Goal: Task Accomplishment & Management: Use online tool/utility

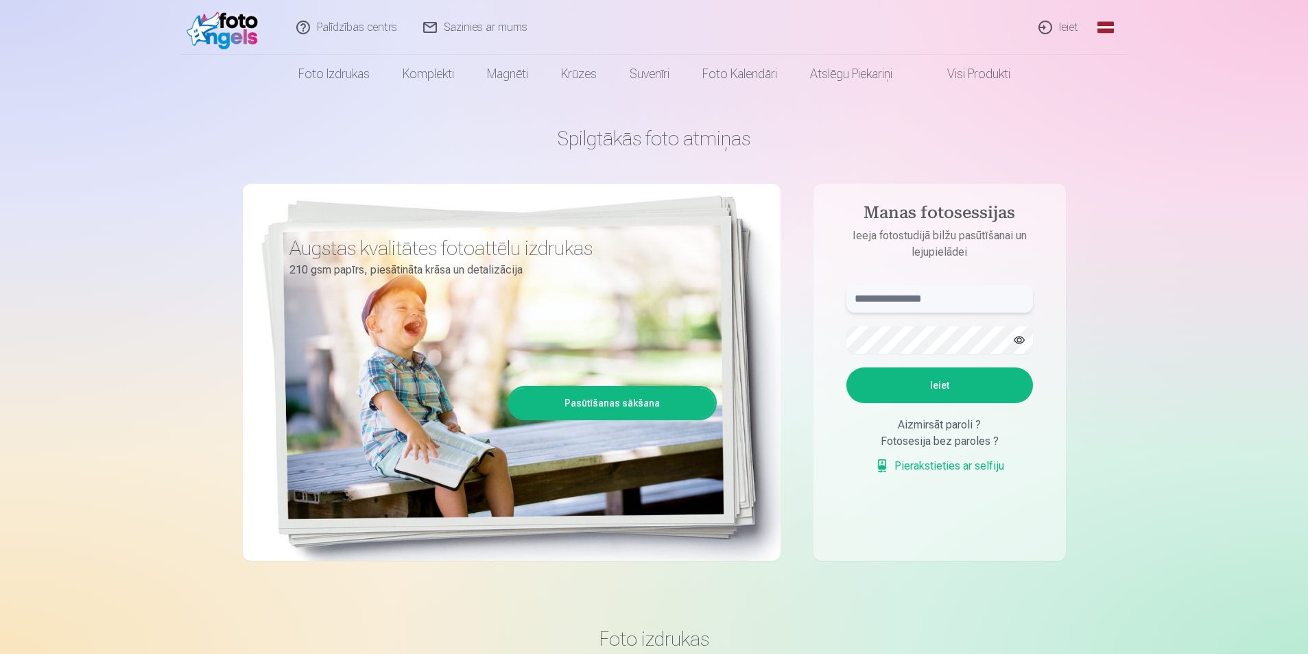
click at [923, 300] on input "text" at bounding box center [939, 298] width 187 height 27
click at [1018, 335] on button "button" at bounding box center [1019, 340] width 26 height 26
click at [978, 387] on button "Ieiet" at bounding box center [939, 386] width 187 height 36
click at [890, 295] on input "**********" at bounding box center [939, 298] width 187 height 27
type input "**********"
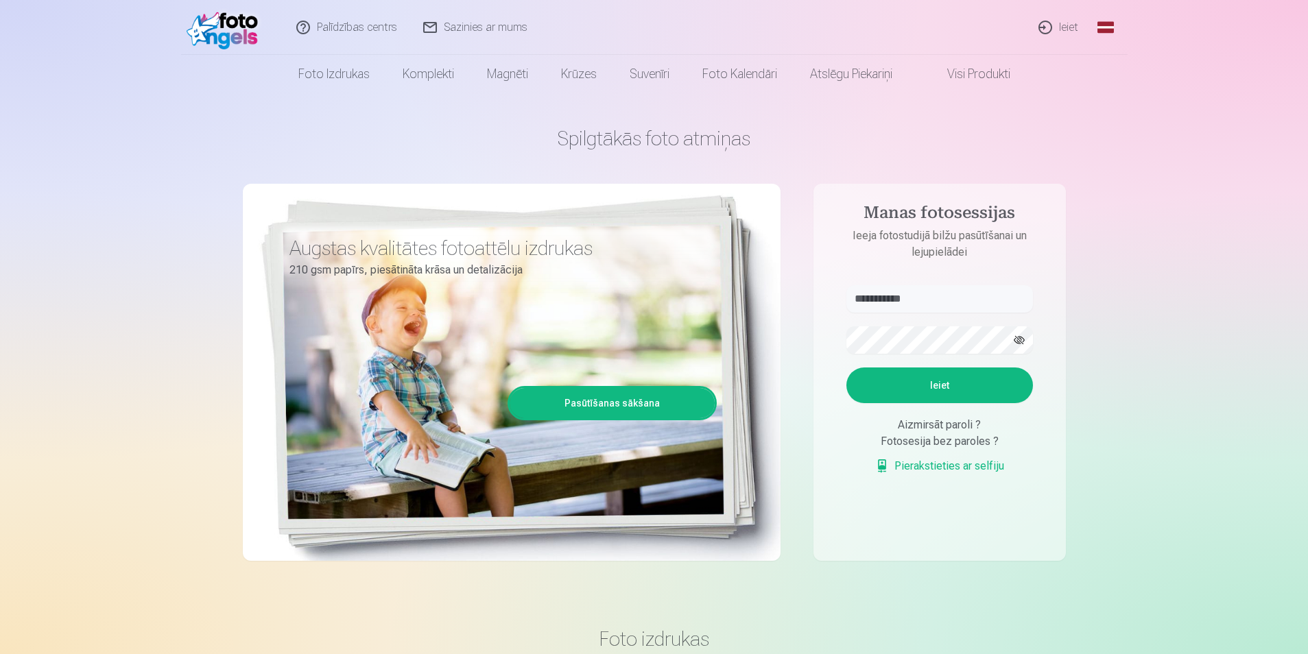
click at [896, 387] on button "Ieiet" at bounding box center [939, 386] width 187 height 36
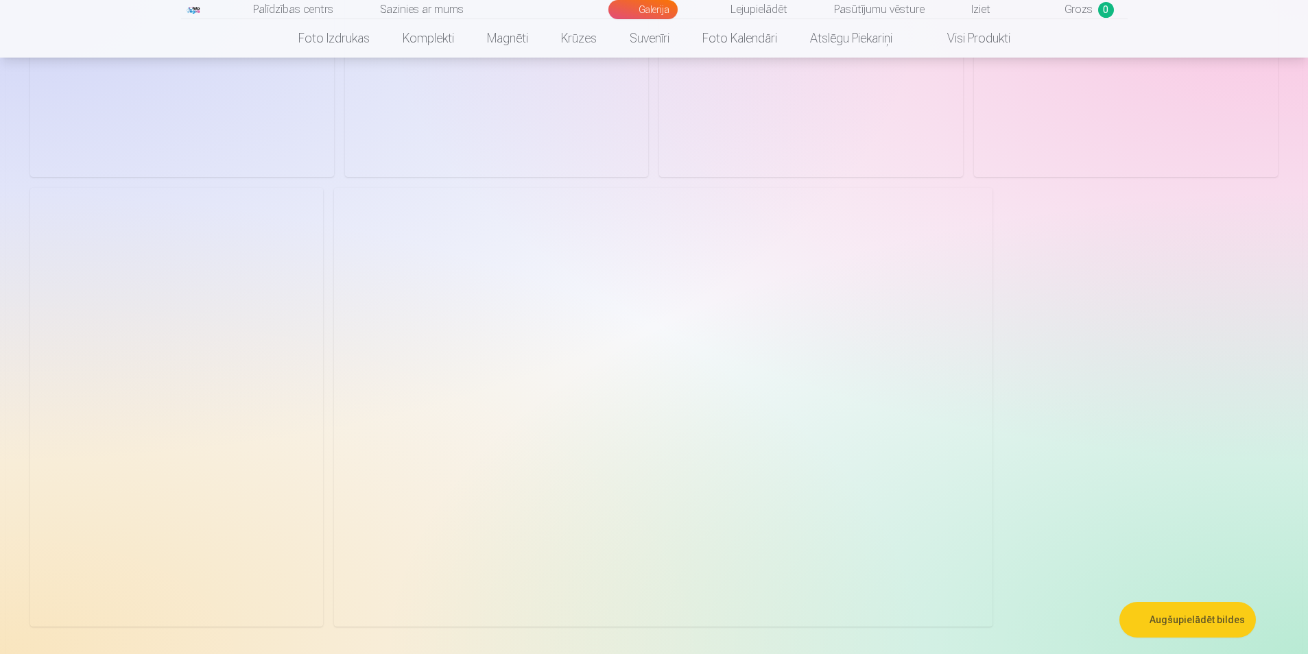
scroll to position [1852, 0]
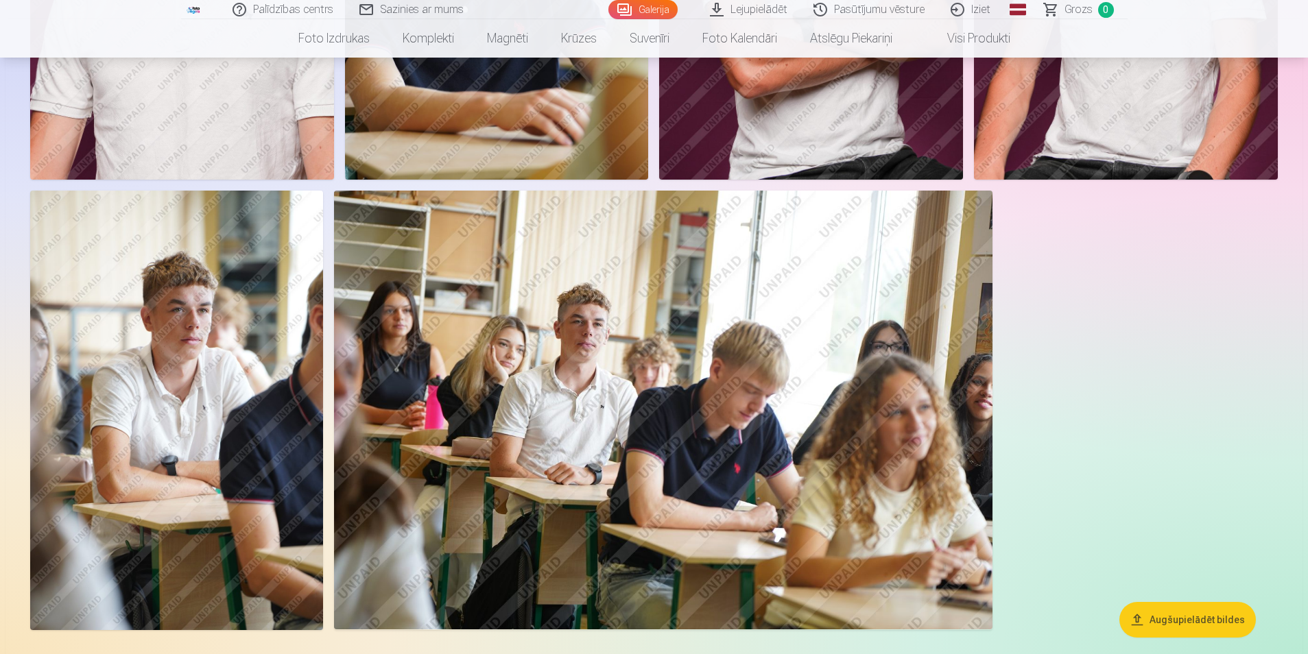
click at [1184, 620] on button "Augšupielādēt bildes" at bounding box center [1187, 620] width 136 height 36
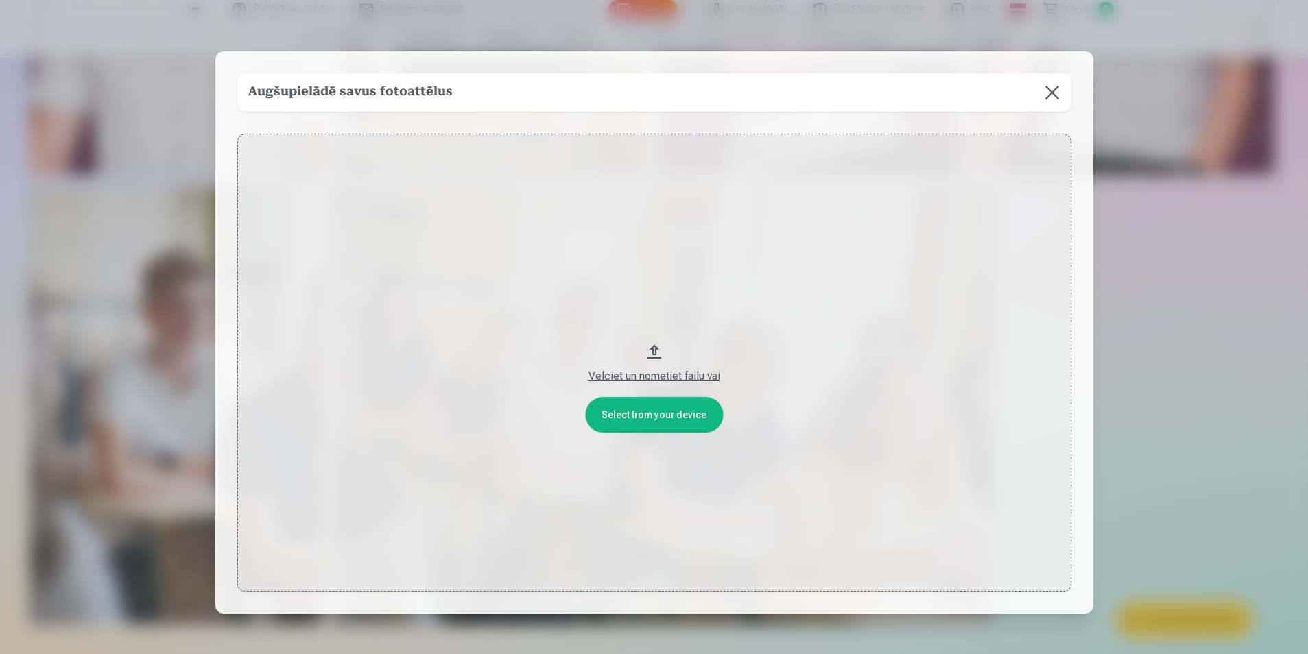
scroll to position [1856, 0]
click at [1049, 93] on button at bounding box center [1053, 92] width 38 height 38
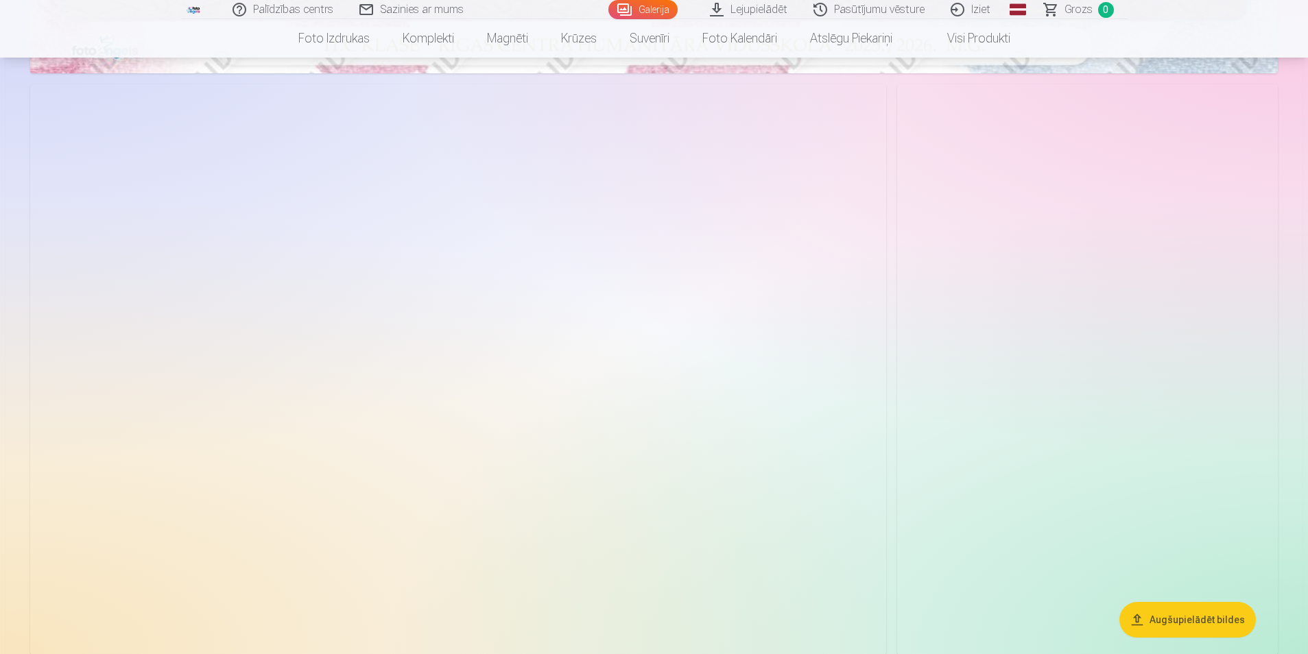
scroll to position [896, 0]
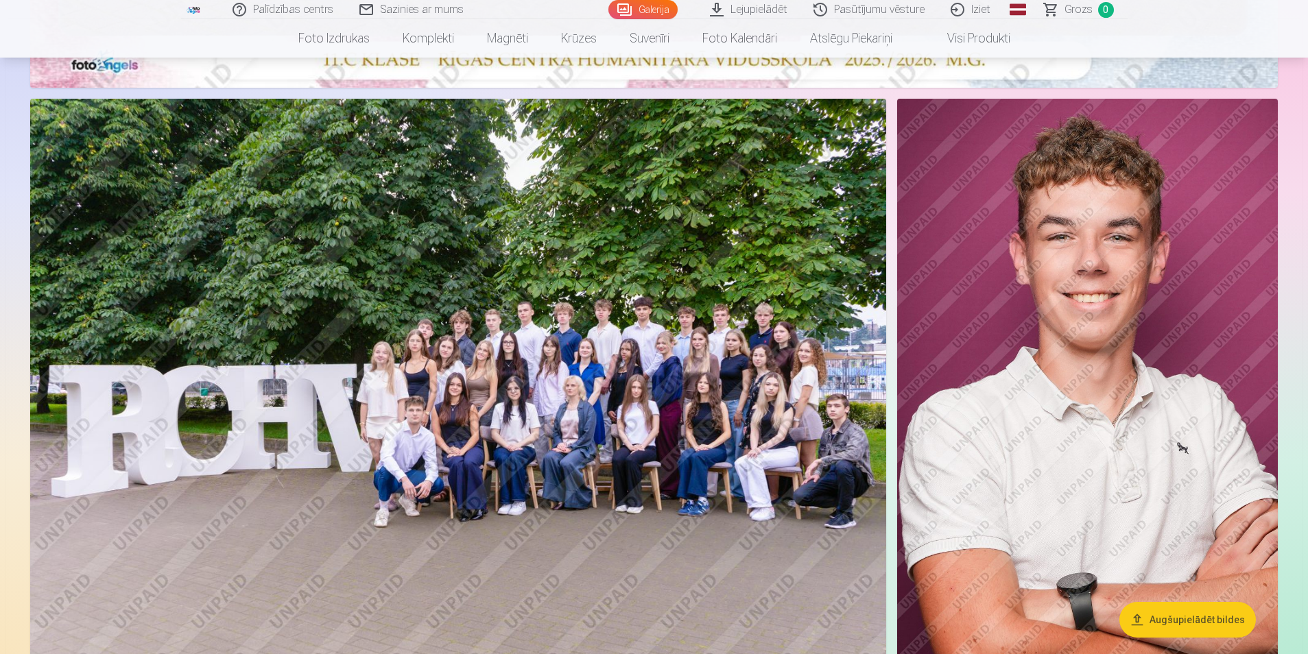
click at [1047, 333] on img at bounding box center [1087, 384] width 381 height 571
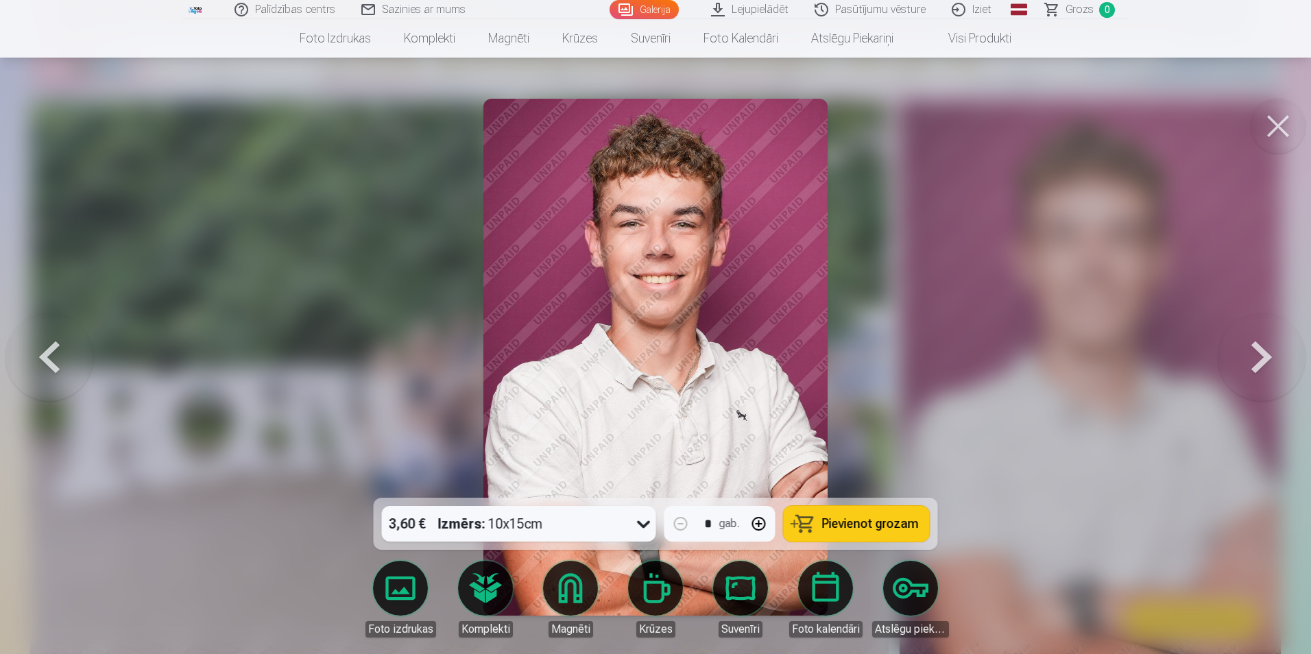
click at [915, 390] on div at bounding box center [655, 327] width 1311 height 654
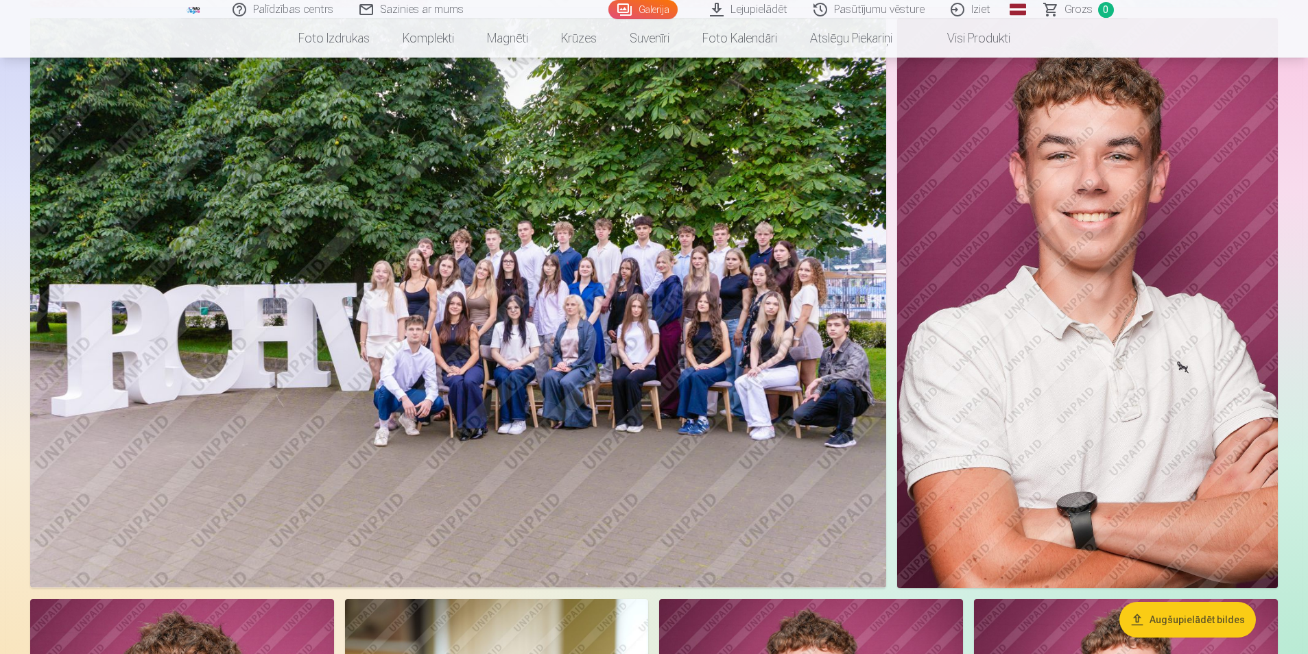
scroll to position [896, 0]
